Goal: Information Seeking & Learning: Check status

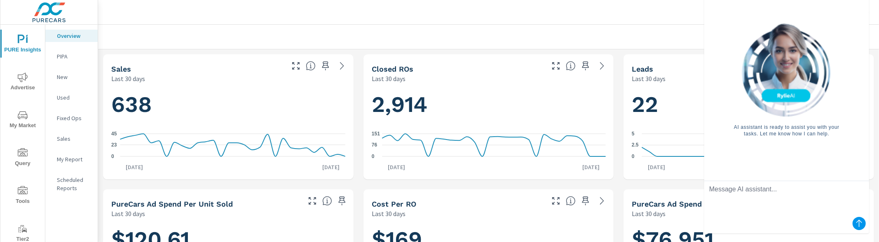
scroll to position [0, 0]
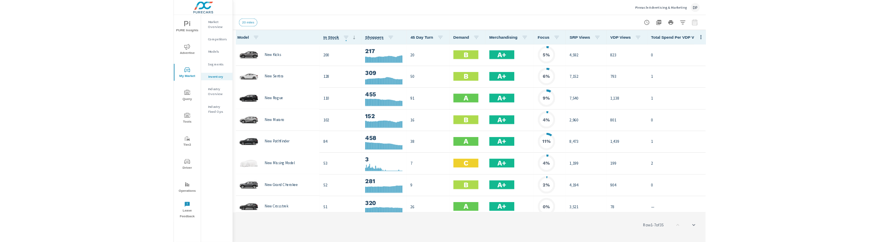
scroll to position [0, 0]
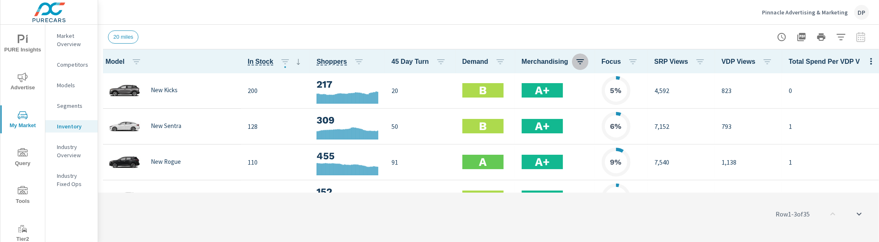
click at [576, 63] on icon "button" at bounding box center [580, 62] width 10 height 10
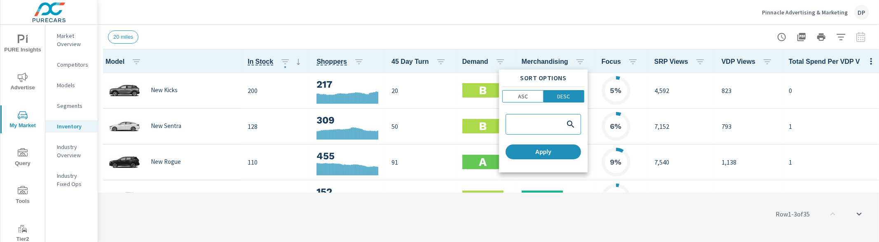
click at [576, 62] on div at bounding box center [439, 121] width 879 height 242
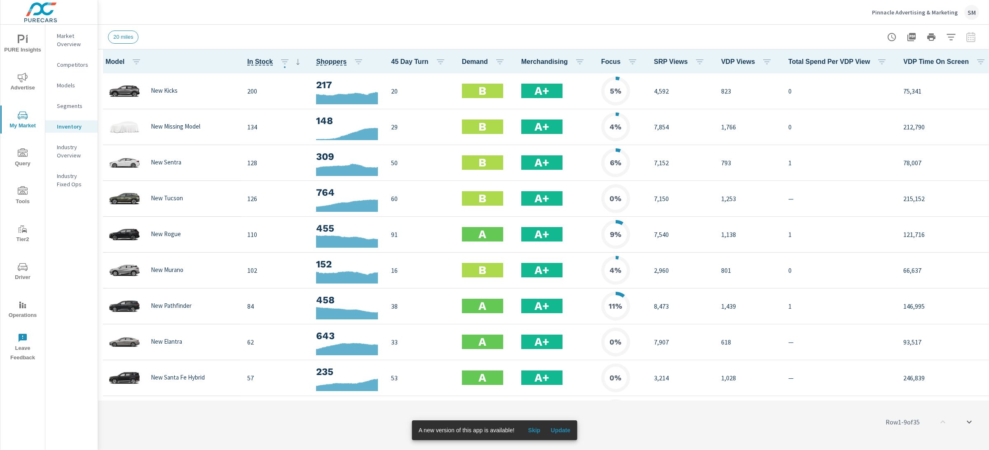
scroll to position [0, 8]
